Goal: Task Accomplishment & Management: Use online tool/utility

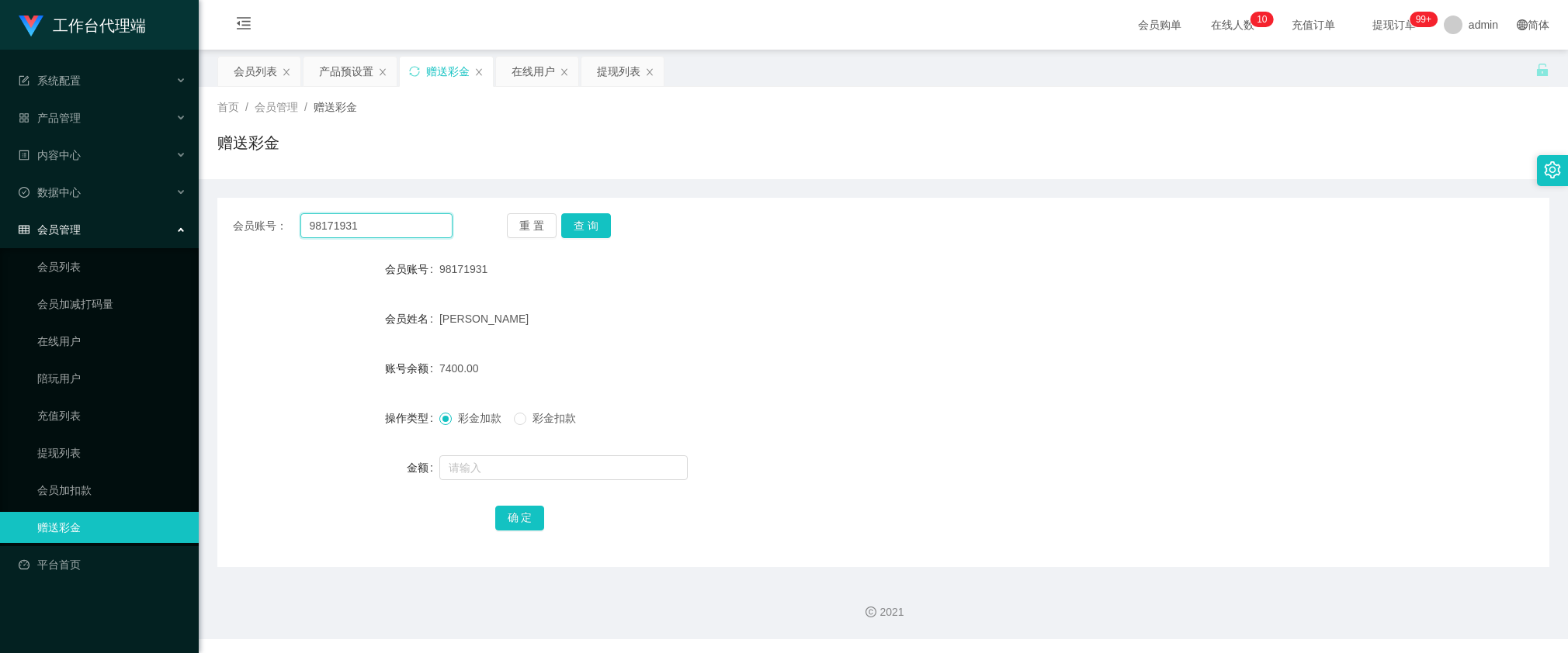
click at [425, 226] on input "98171931" at bounding box center [376, 226] width 152 height 25
paste input "Ajax9696"
type input "Ajax9696"
click at [588, 229] on button "查 询" at bounding box center [585, 226] width 50 height 25
click at [343, 71] on div "产品预设置" at bounding box center [346, 71] width 55 height 29
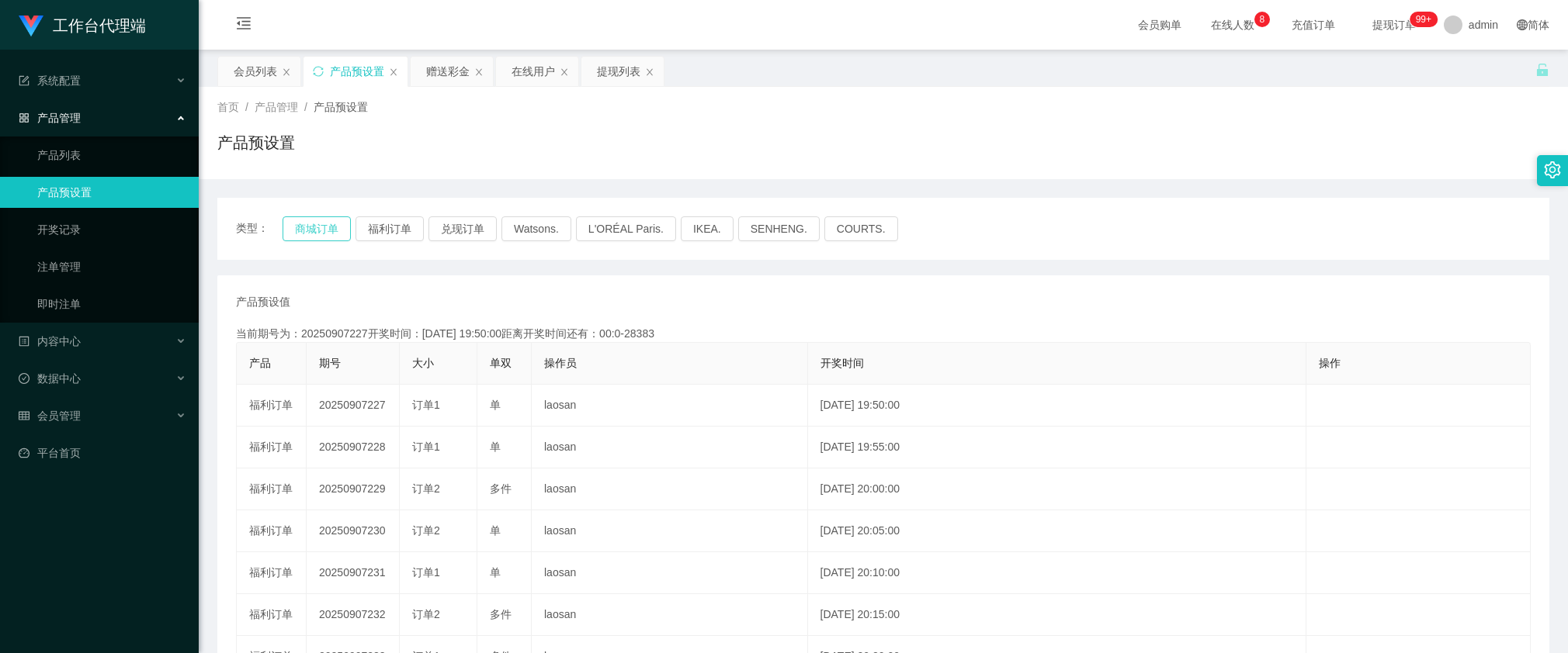
click at [319, 225] on button "商城订单" at bounding box center [316, 229] width 68 height 25
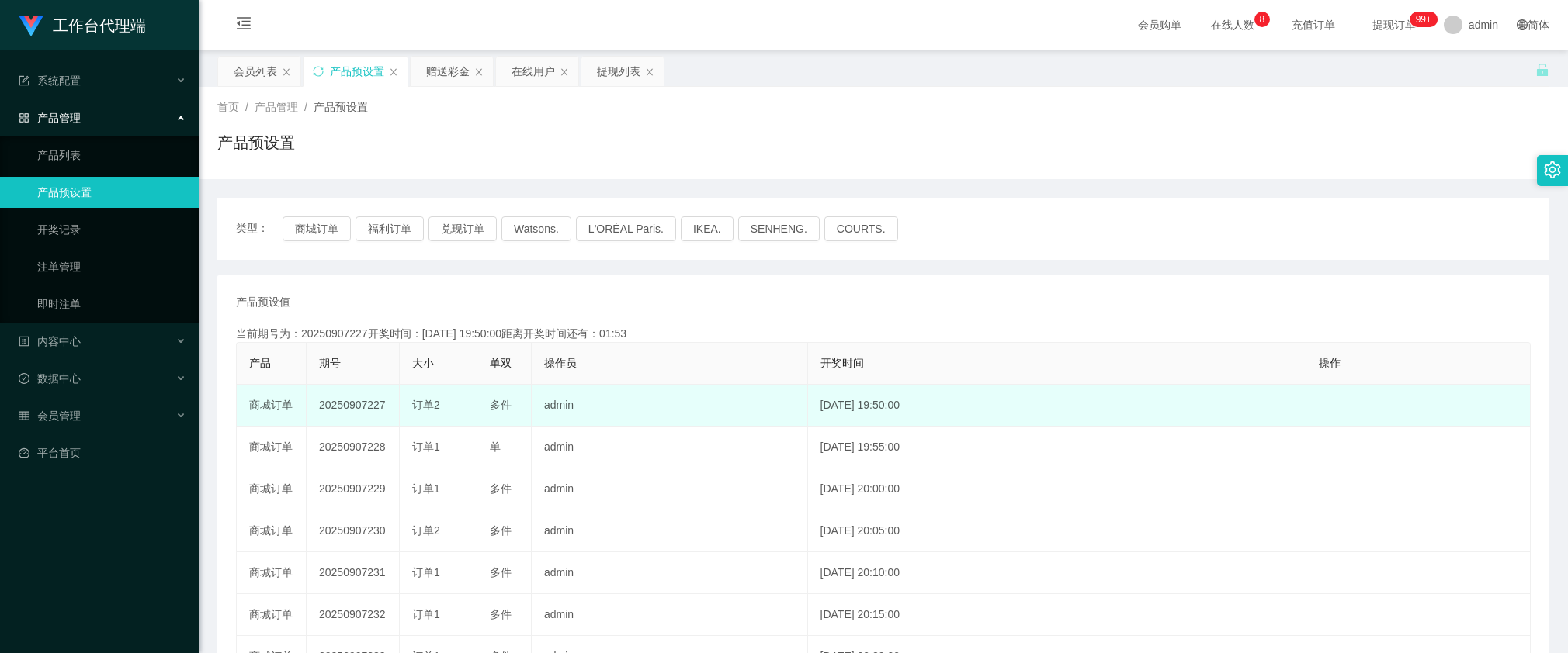
click at [340, 410] on td "20250907227" at bounding box center [353, 405] width 93 height 42
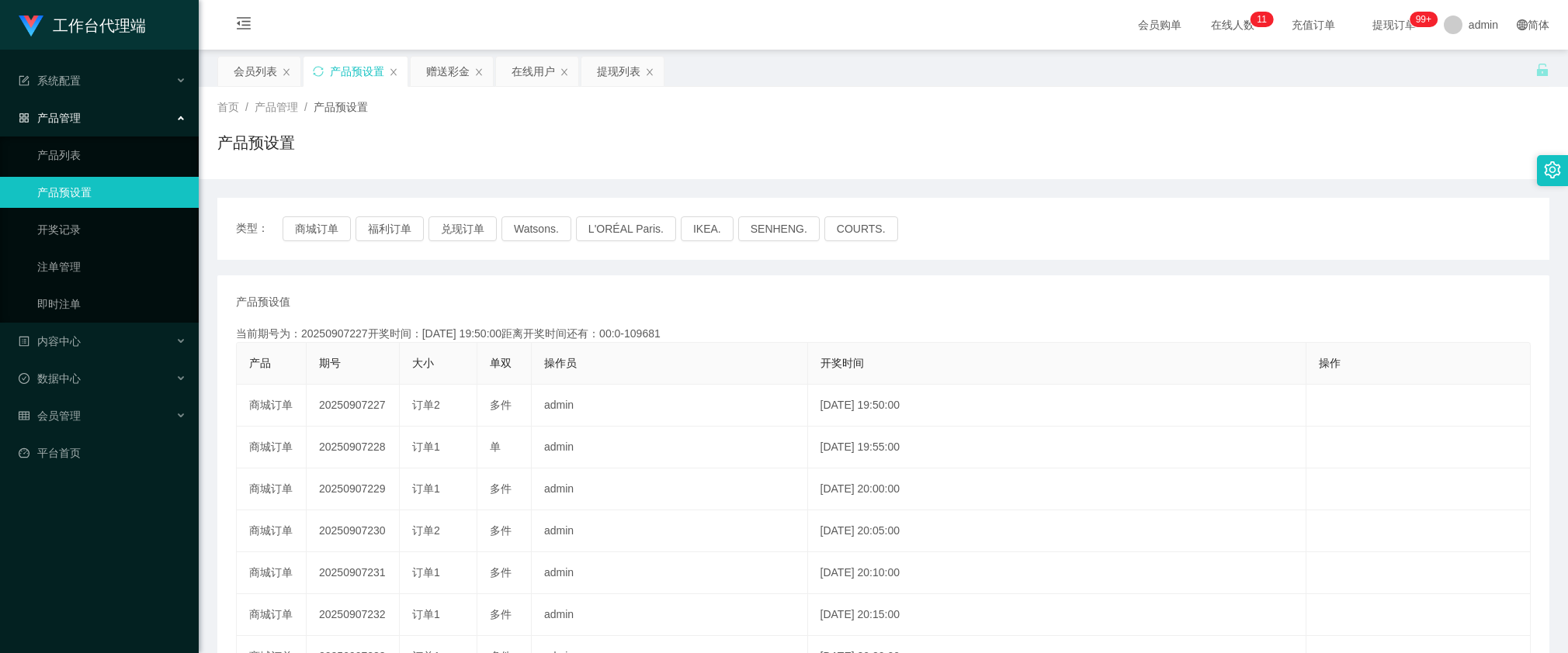
copy td "20250907227"
click at [432, 74] on div "赠送彩金" at bounding box center [448, 71] width 44 height 29
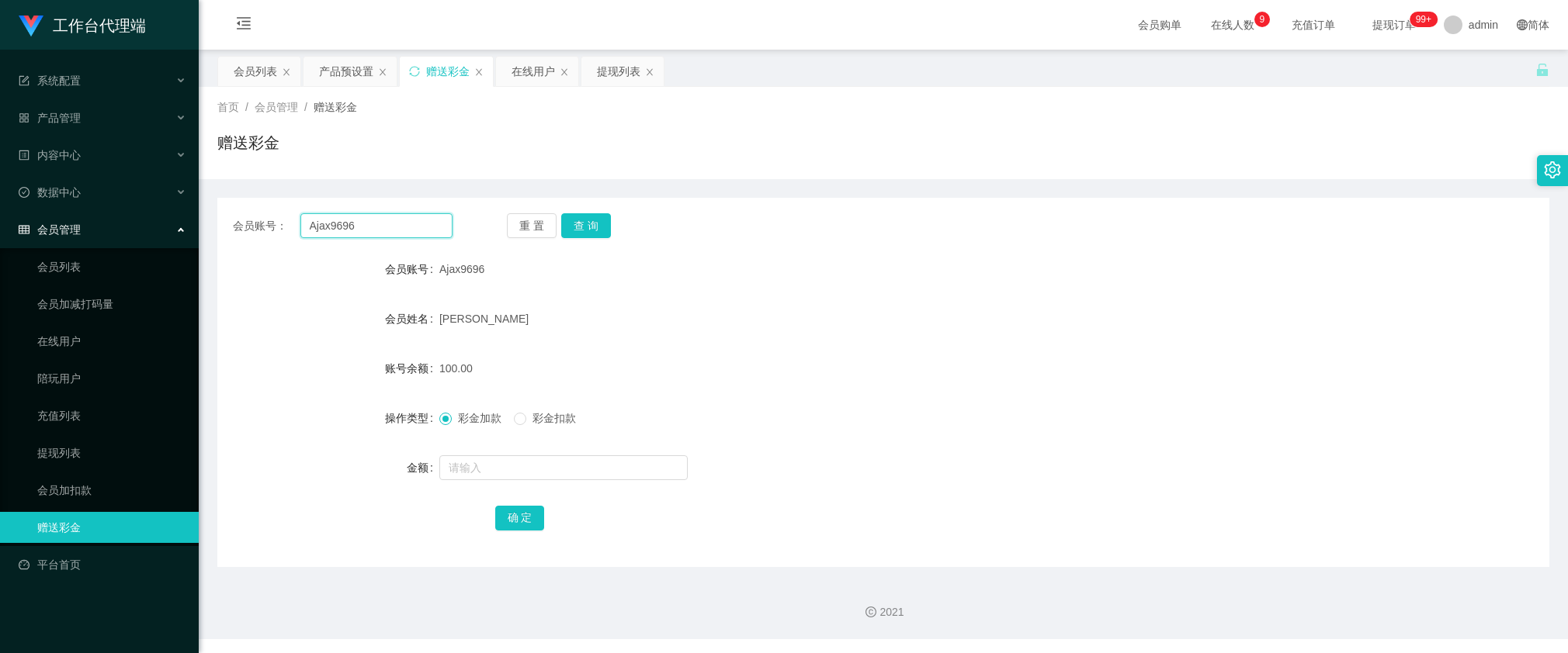
click at [435, 227] on input "Ajax9696" at bounding box center [376, 226] width 152 height 25
drag, startPoint x: 586, startPoint y: 223, endPoint x: 577, endPoint y: 238, distance: 17.5
click at [586, 223] on button "查 询" at bounding box center [585, 226] width 50 height 25
click at [579, 223] on button "查 询" at bounding box center [585, 226] width 50 height 25
click at [587, 233] on button "查 询" at bounding box center [585, 226] width 50 height 25
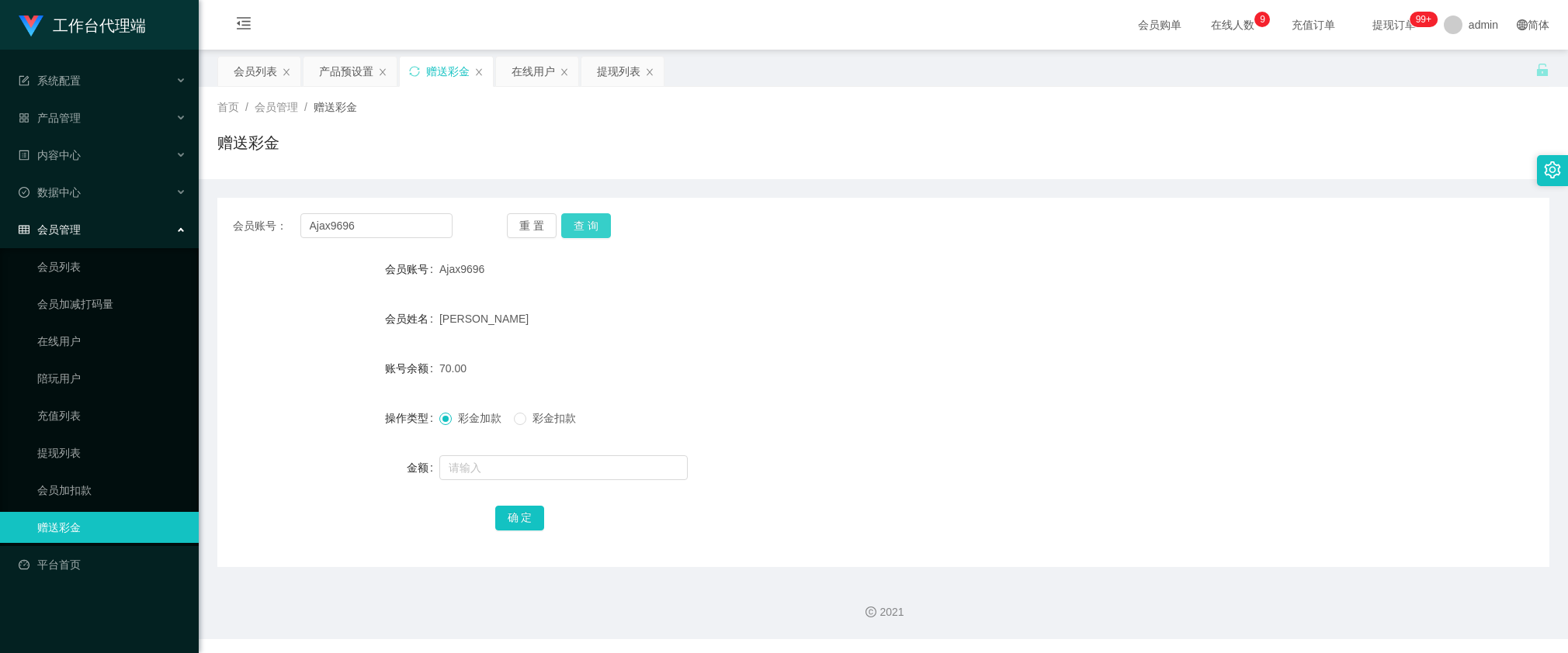
click at [575, 223] on button "查 询" at bounding box center [585, 226] width 50 height 25
drag, startPoint x: 379, startPoint y: 230, endPoint x: 600, endPoint y: 250, distance: 221.9
click at [379, 230] on input "Ajax9696" at bounding box center [376, 226] width 152 height 25
paste input "93461218"
type input "93461218"
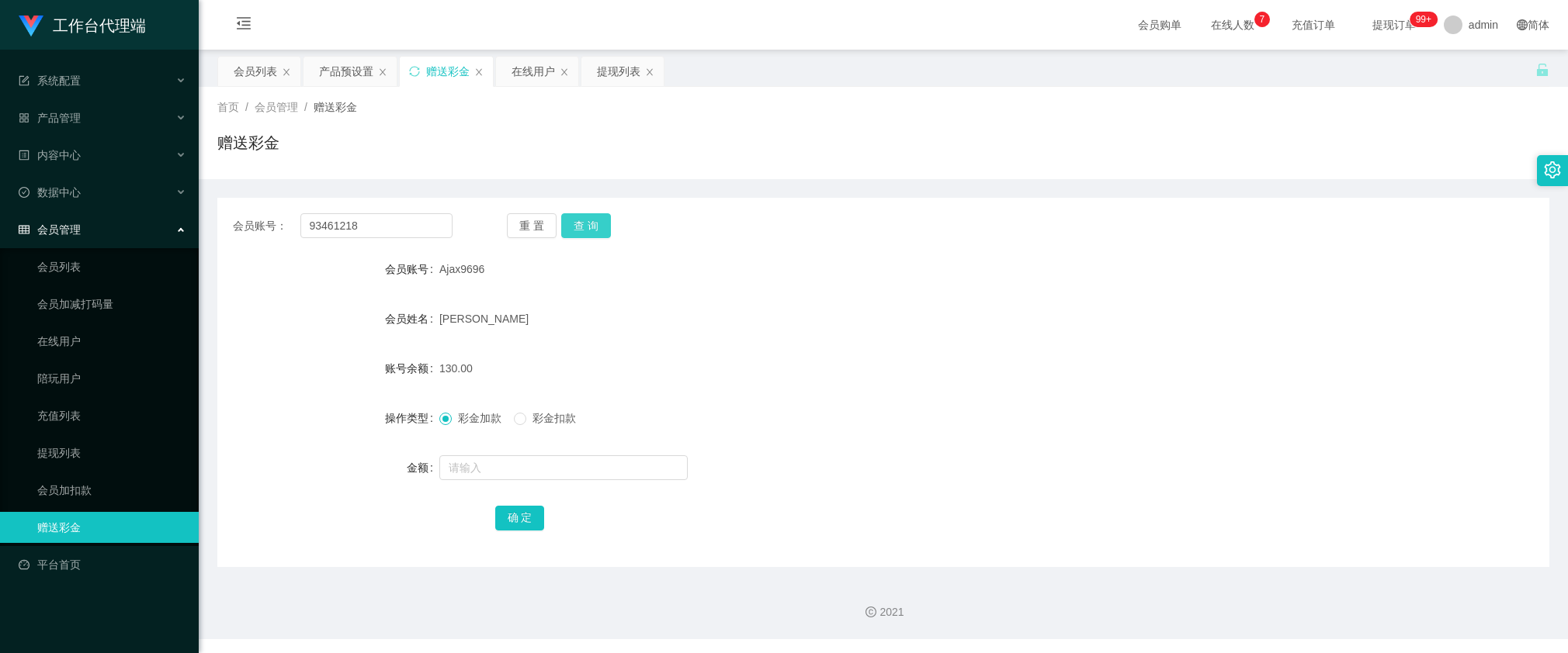
click at [598, 225] on button "查 询" at bounding box center [585, 226] width 50 height 25
drag, startPoint x: 1293, startPoint y: 424, endPoint x: 1279, endPoint y: 424, distance: 14.0
click at [1293, 424] on div "操作类型 彩金加款 彩金扣款" at bounding box center [884, 418] width 1332 height 31
click at [572, 223] on button "查 询" at bounding box center [585, 226] width 50 height 25
click at [333, 63] on div "产品预设置" at bounding box center [346, 71] width 55 height 29
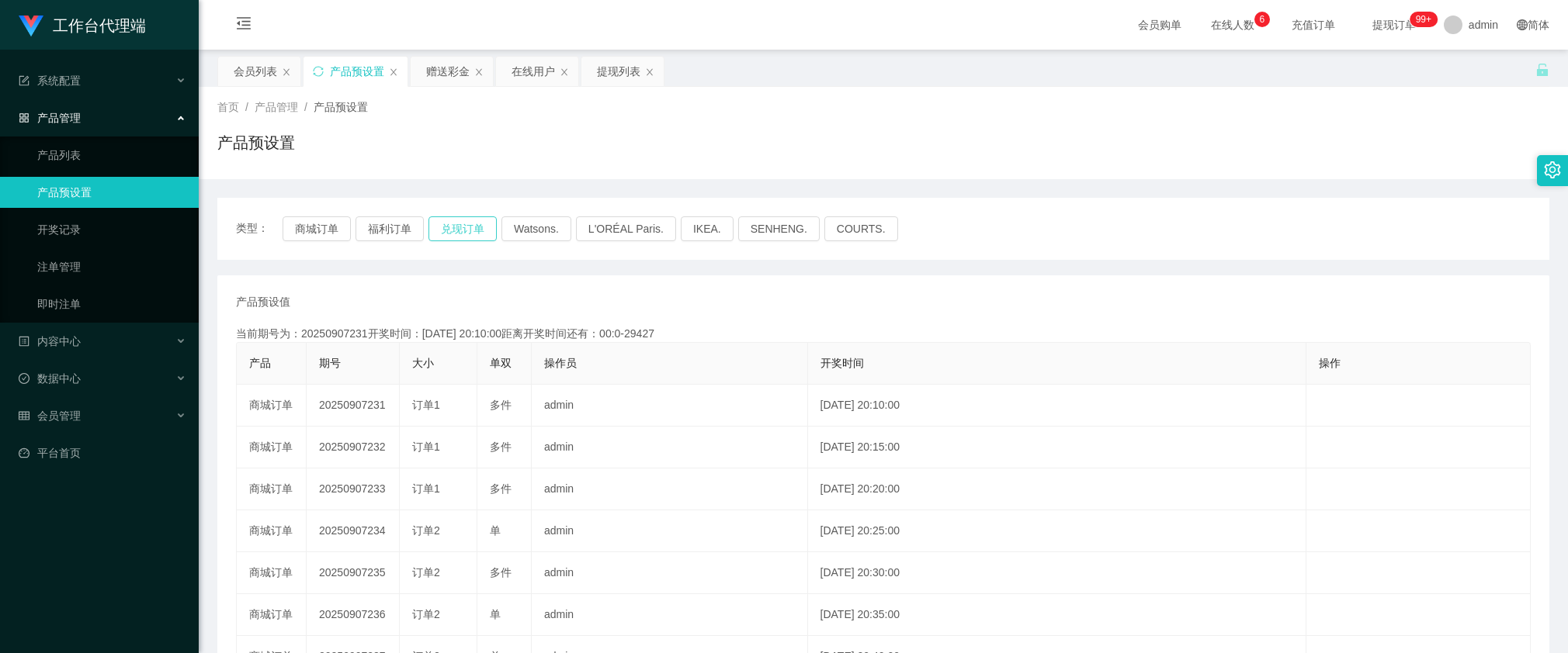
click at [476, 227] on button "兑现订单" at bounding box center [462, 229] width 68 height 25
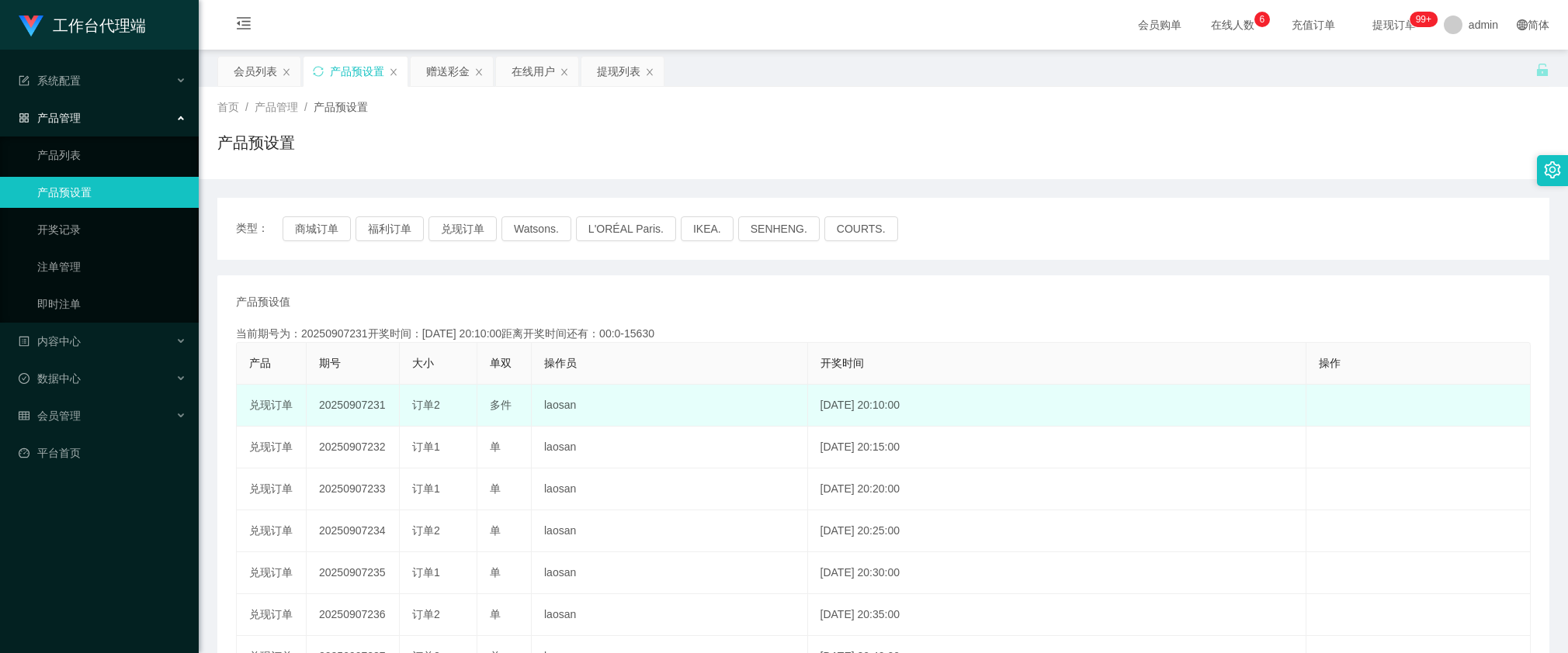
click at [354, 405] on td "20250907231" at bounding box center [353, 405] width 93 height 42
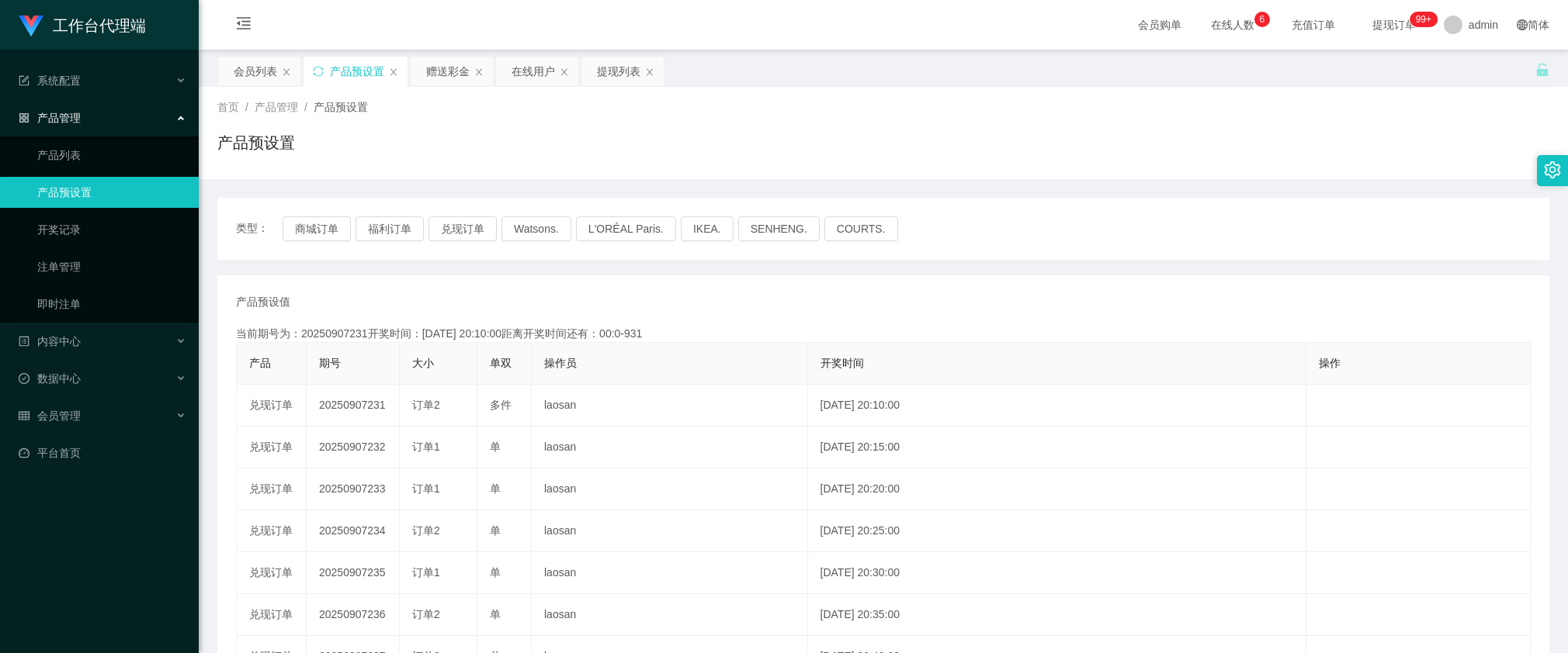
copy td "20250907231"
click at [447, 77] on div "赠送彩金" at bounding box center [448, 71] width 44 height 29
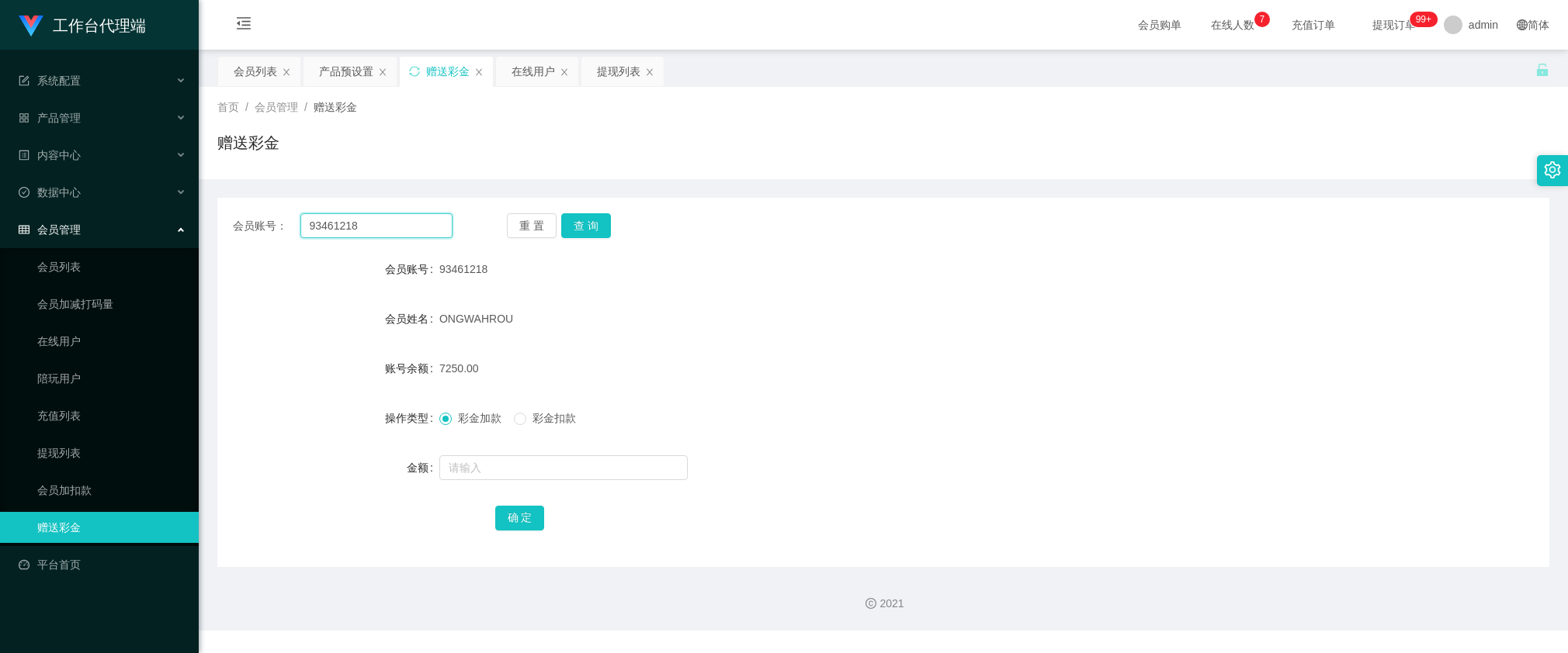
click at [410, 227] on input "93461218" at bounding box center [376, 226] width 152 height 25
click at [587, 233] on button "查 询" at bounding box center [585, 226] width 50 height 25
click at [579, 218] on button "查 询" at bounding box center [585, 226] width 50 height 25
